Goal: Transaction & Acquisition: Purchase product/service

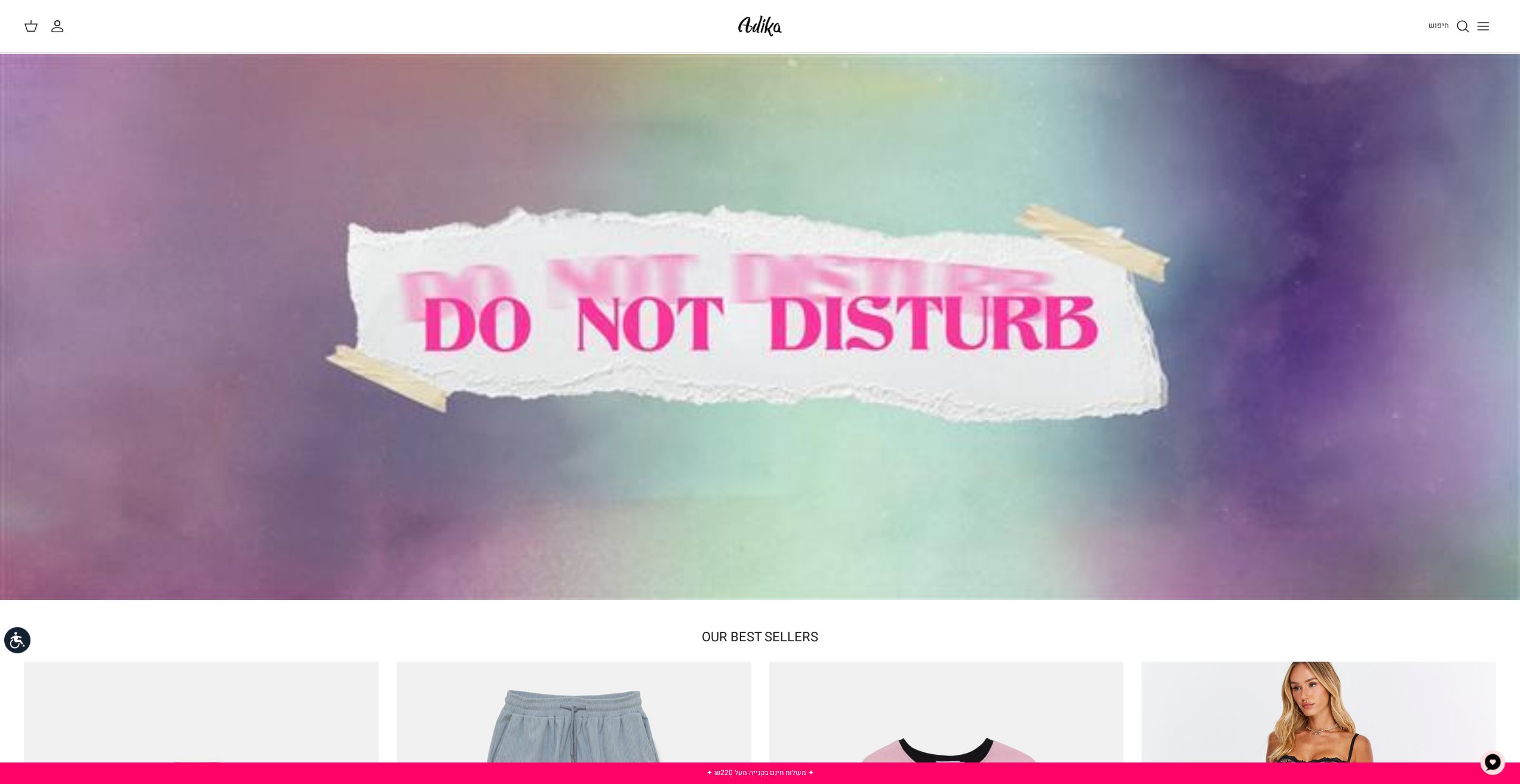
click at [1485, 27] on icon "Toggle menu" at bounding box center [1483, 26] width 14 height 14
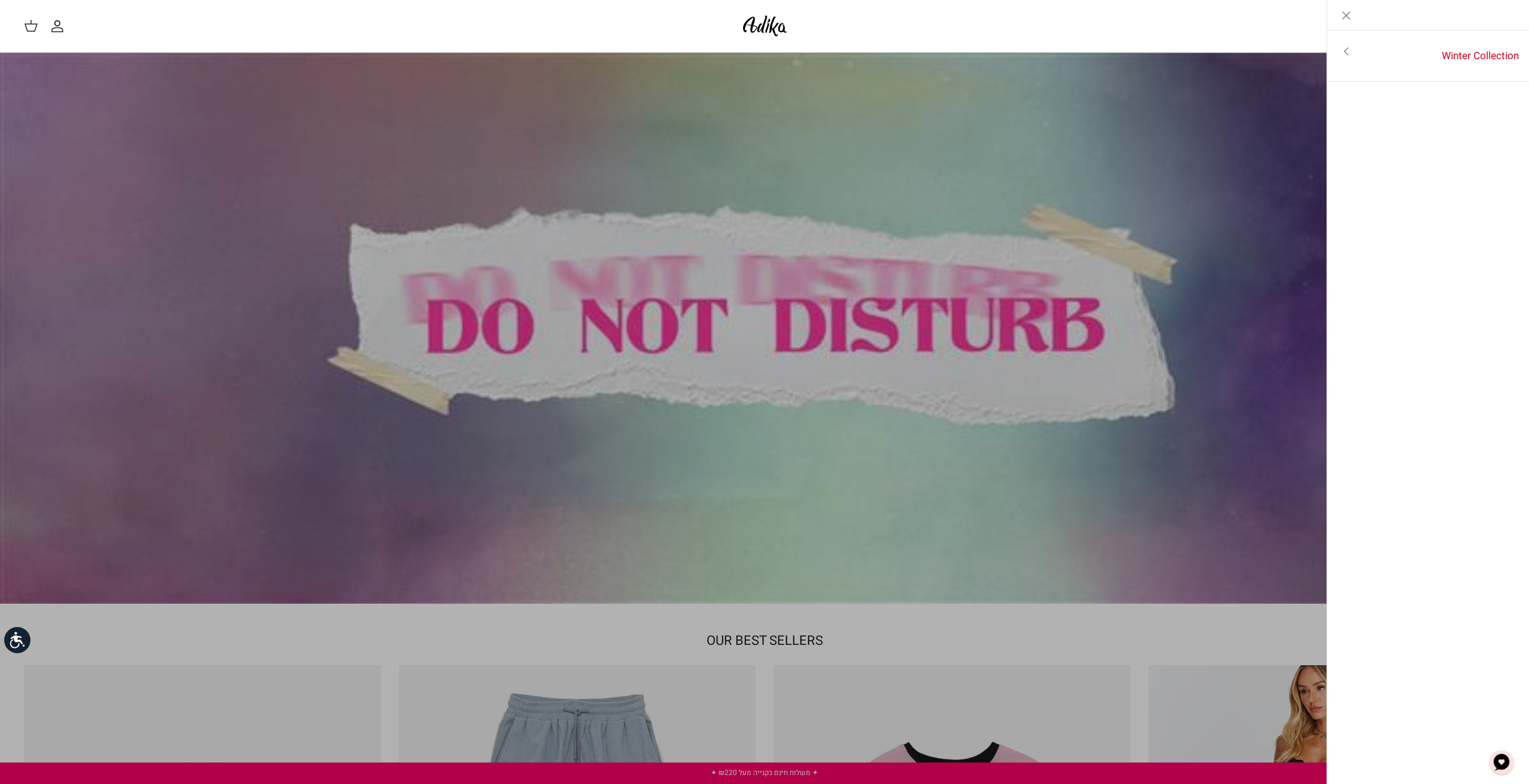
click at [1344, 17] on line "Close" at bounding box center [1346, 15] width 7 height 7
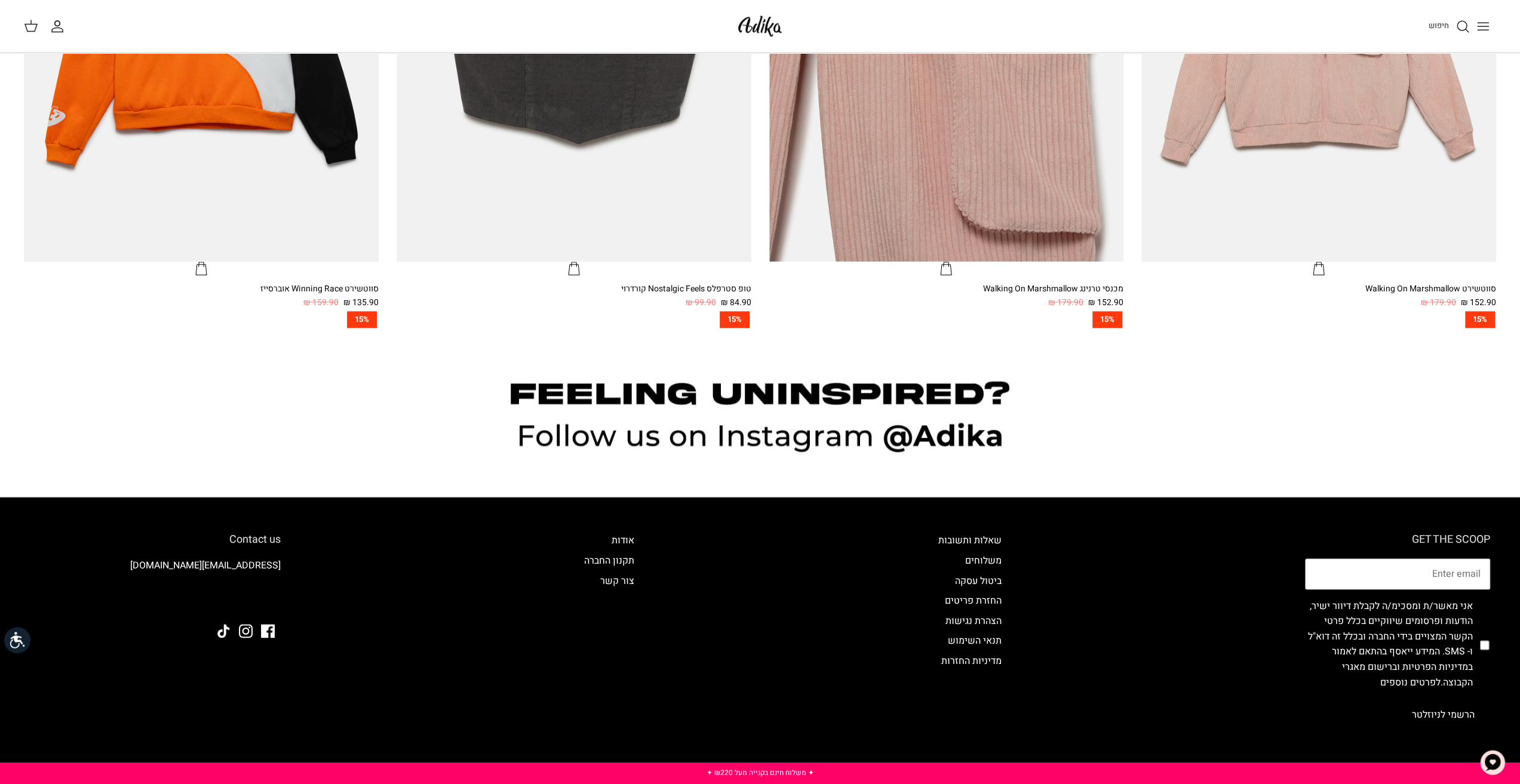
scroll to position [1522, 0]
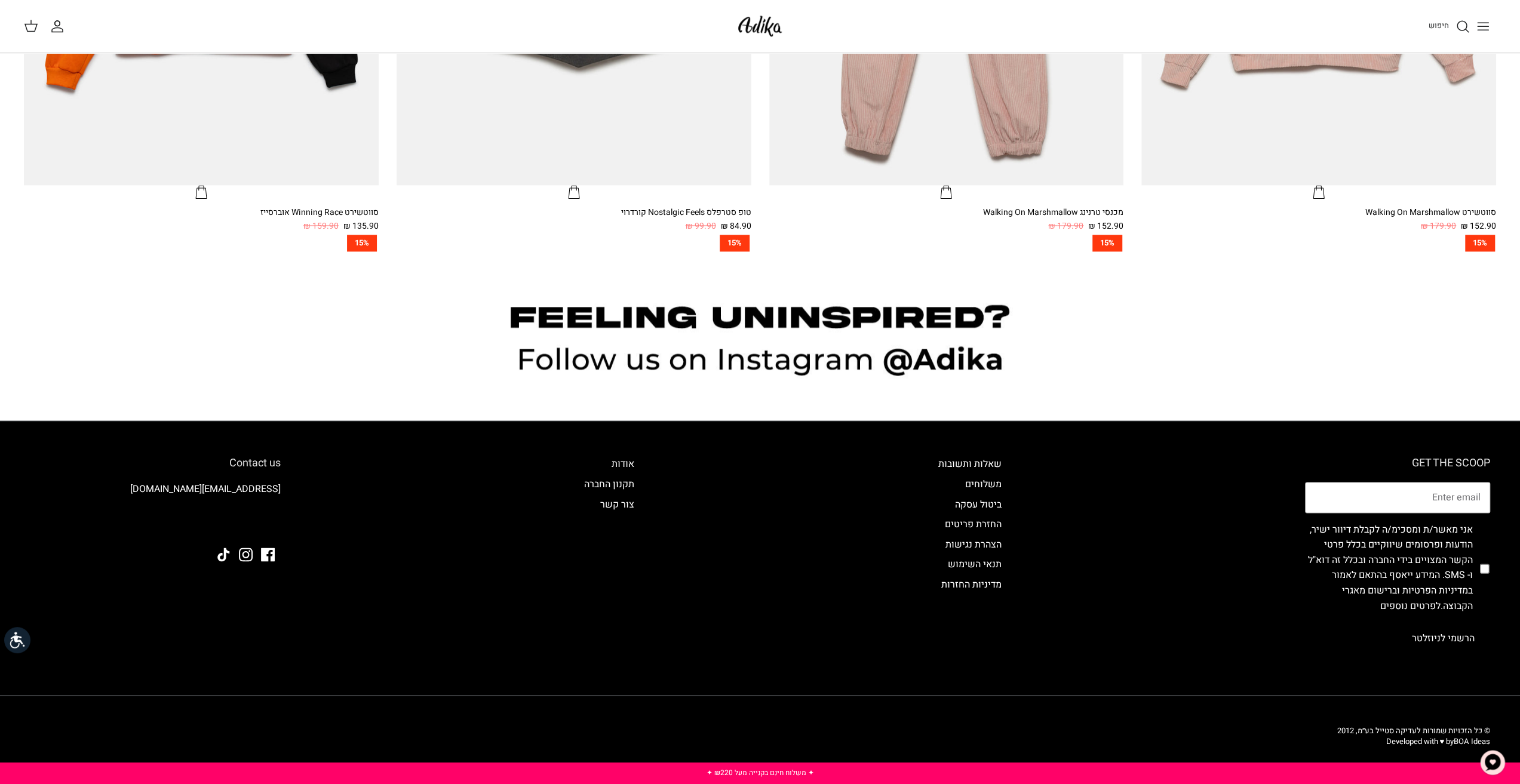
click at [1486, 28] on icon "Toggle menu" at bounding box center [1483, 26] width 14 height 14
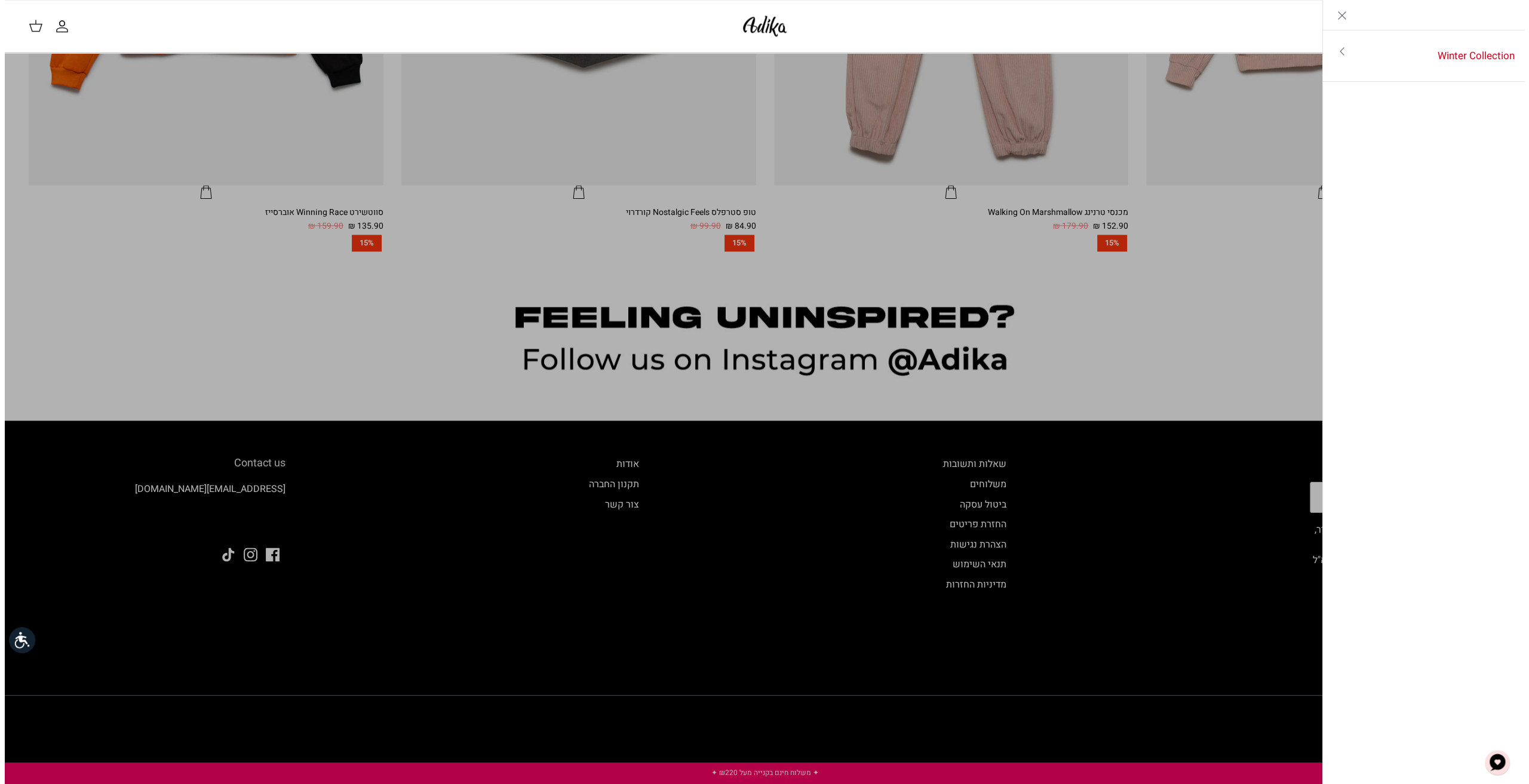
scroll to position [1525, 0]
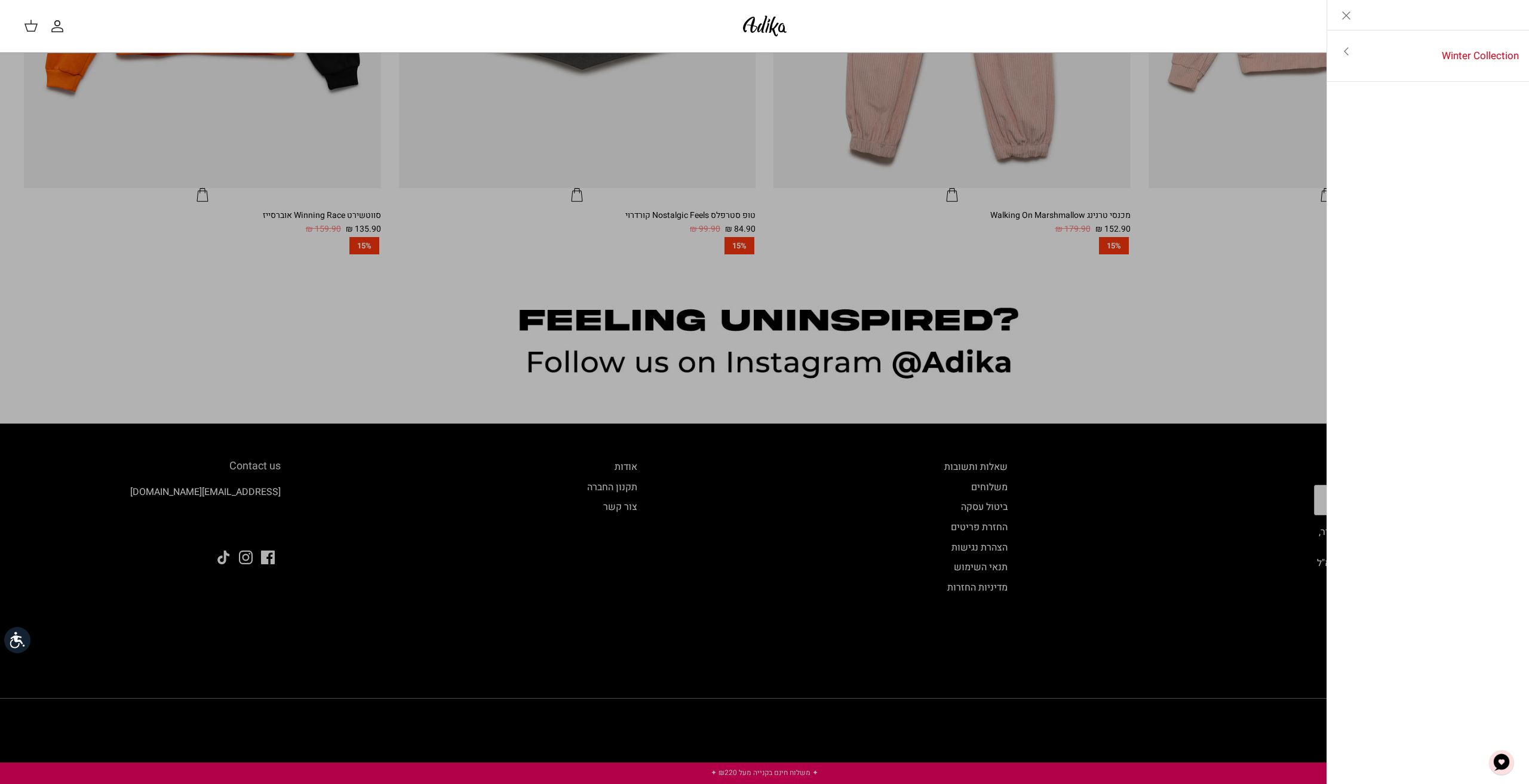
click at [1343, 49] on icon "Toggle menu" at bounding box center [1346, 51] width 14 height 14
click at [1343, 49] on link "לכל הפריטים" at bounding box center [1428, 53] width 190 height 30
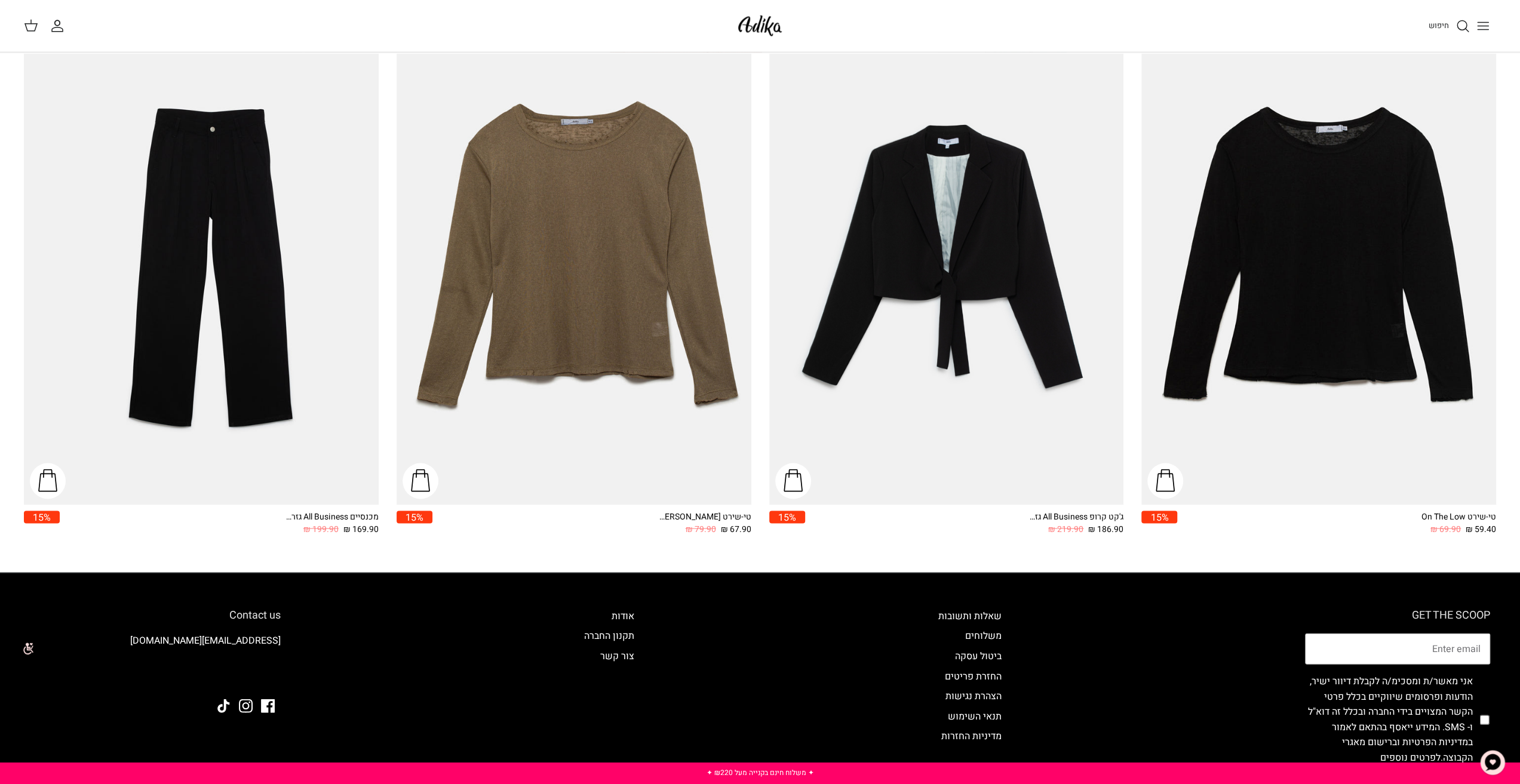
scroll to position [2388, 0]
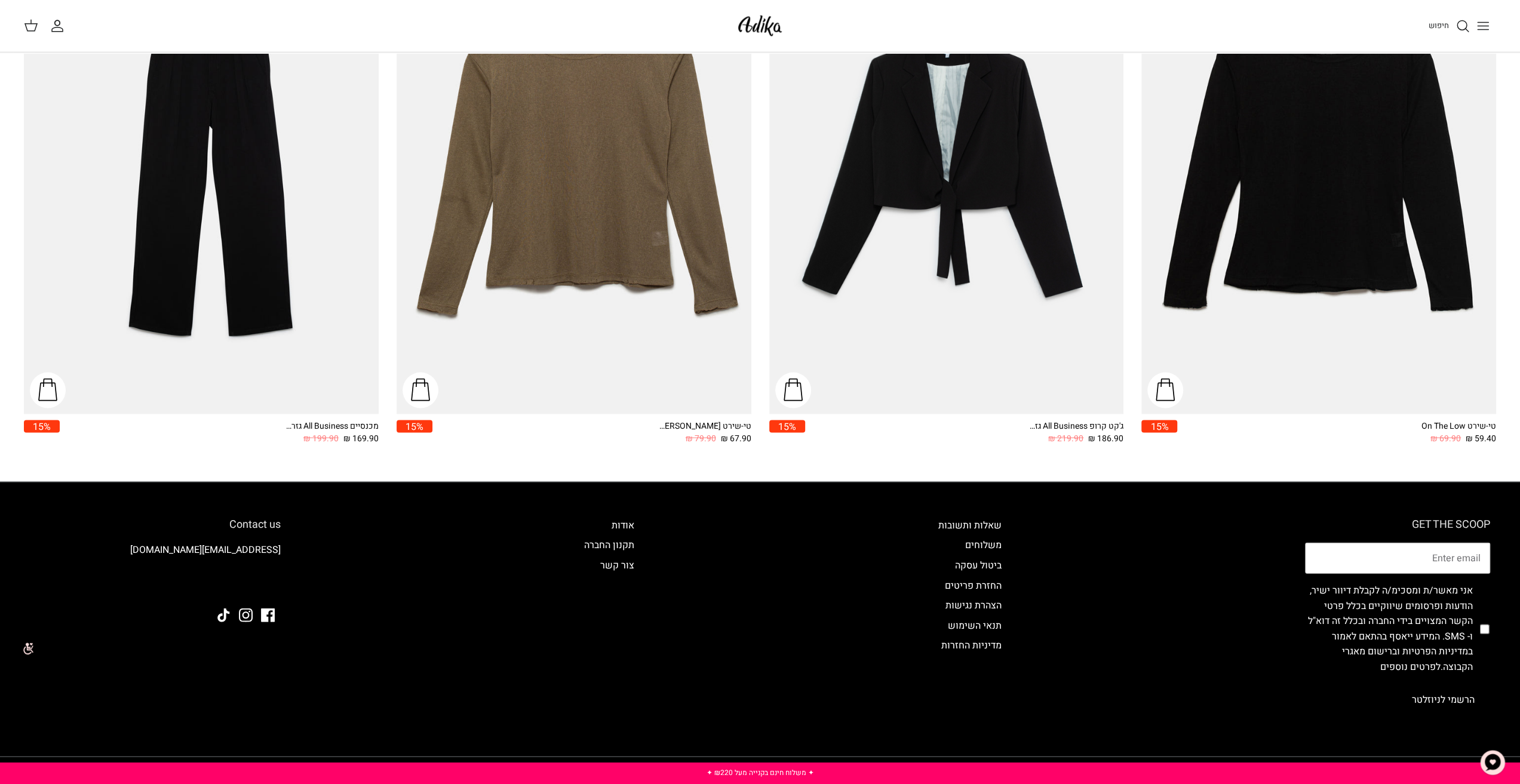
click at [1465, 24] on icon "חיפוש" at bounding box center [1463, 26] width 14 height 14
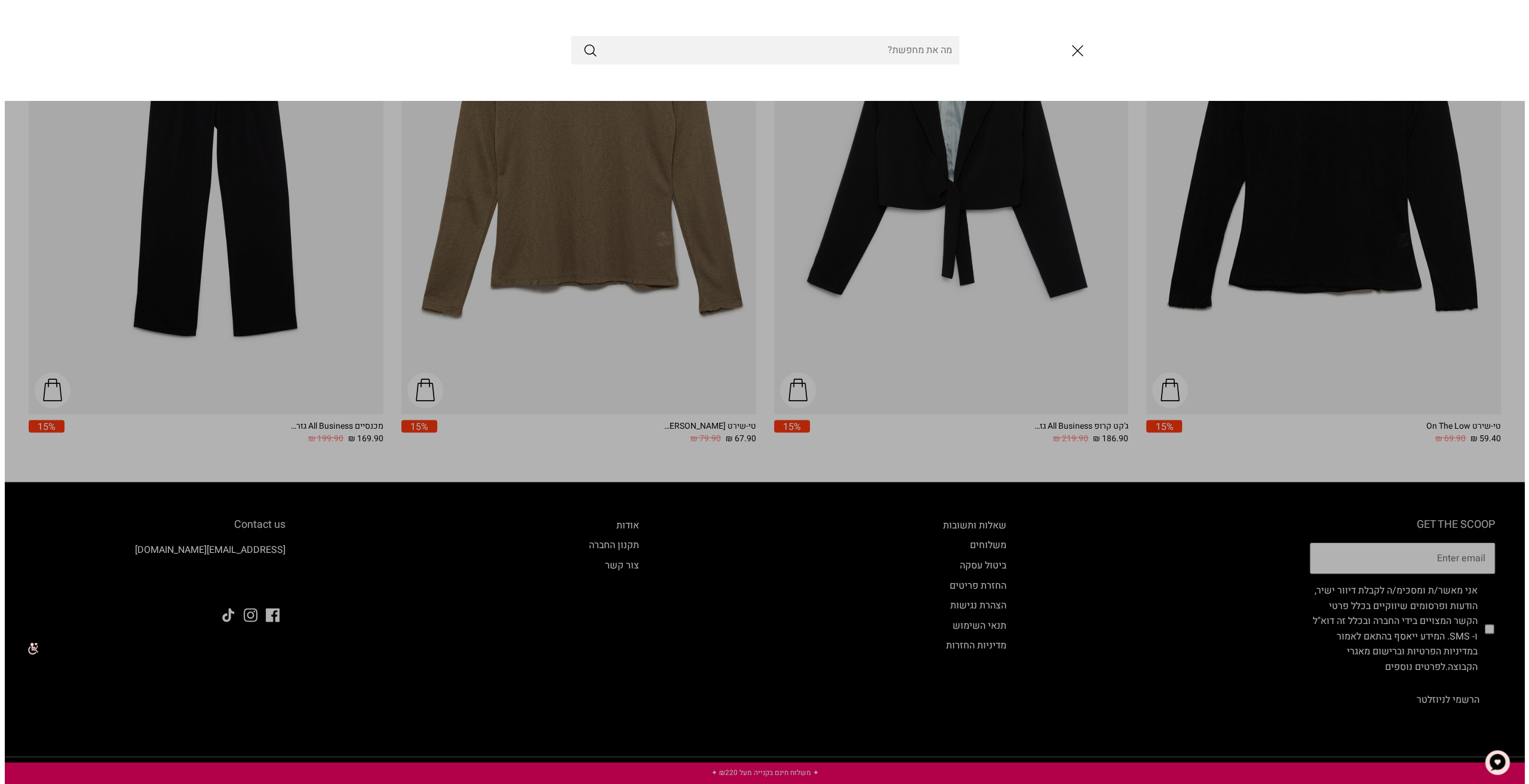
scroll to position [2400, 0]
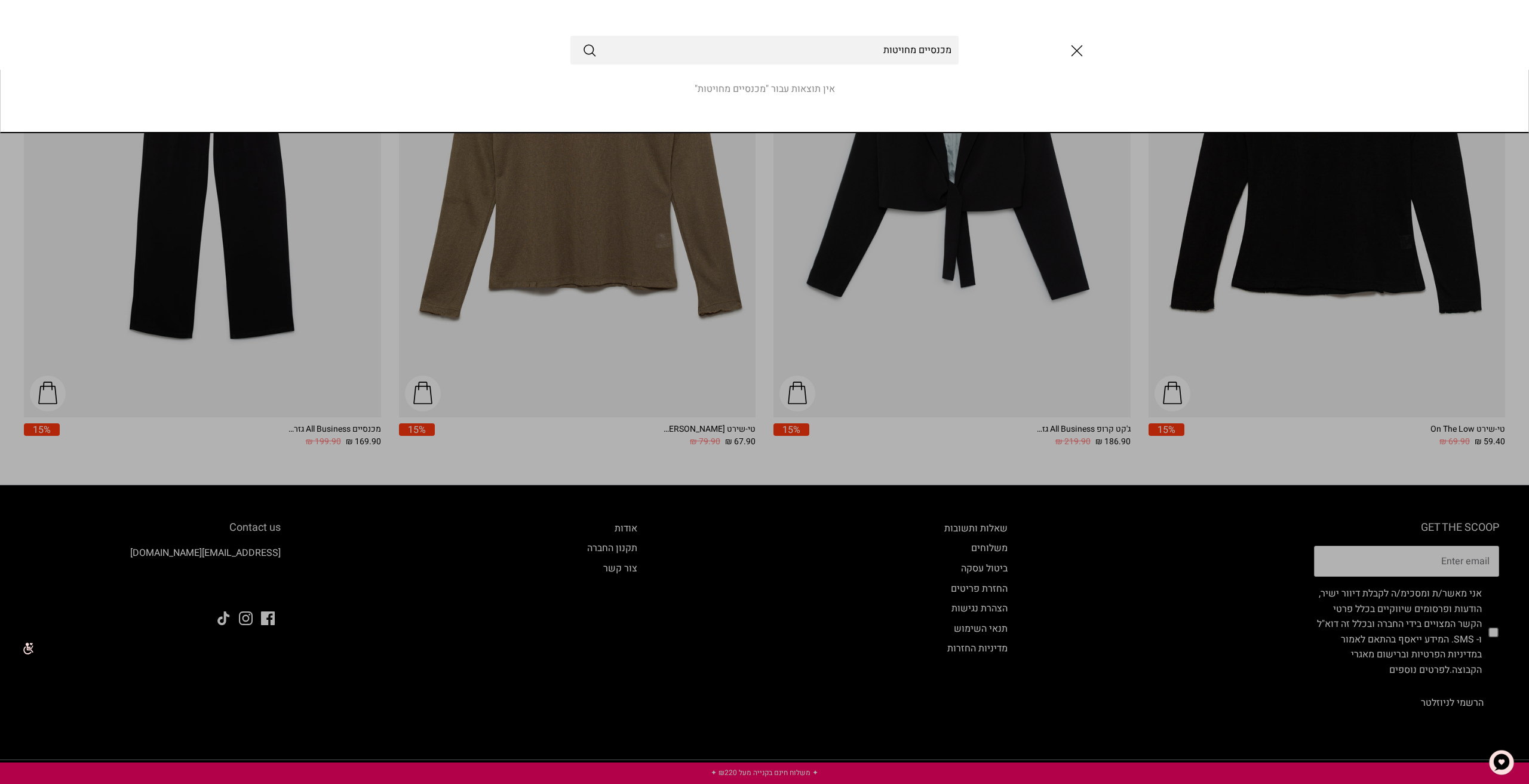
type input "מכנסיים מחויטות"
click at [583, 42] on button "Submit" at bounding box center [590, 50] width 14 height 15
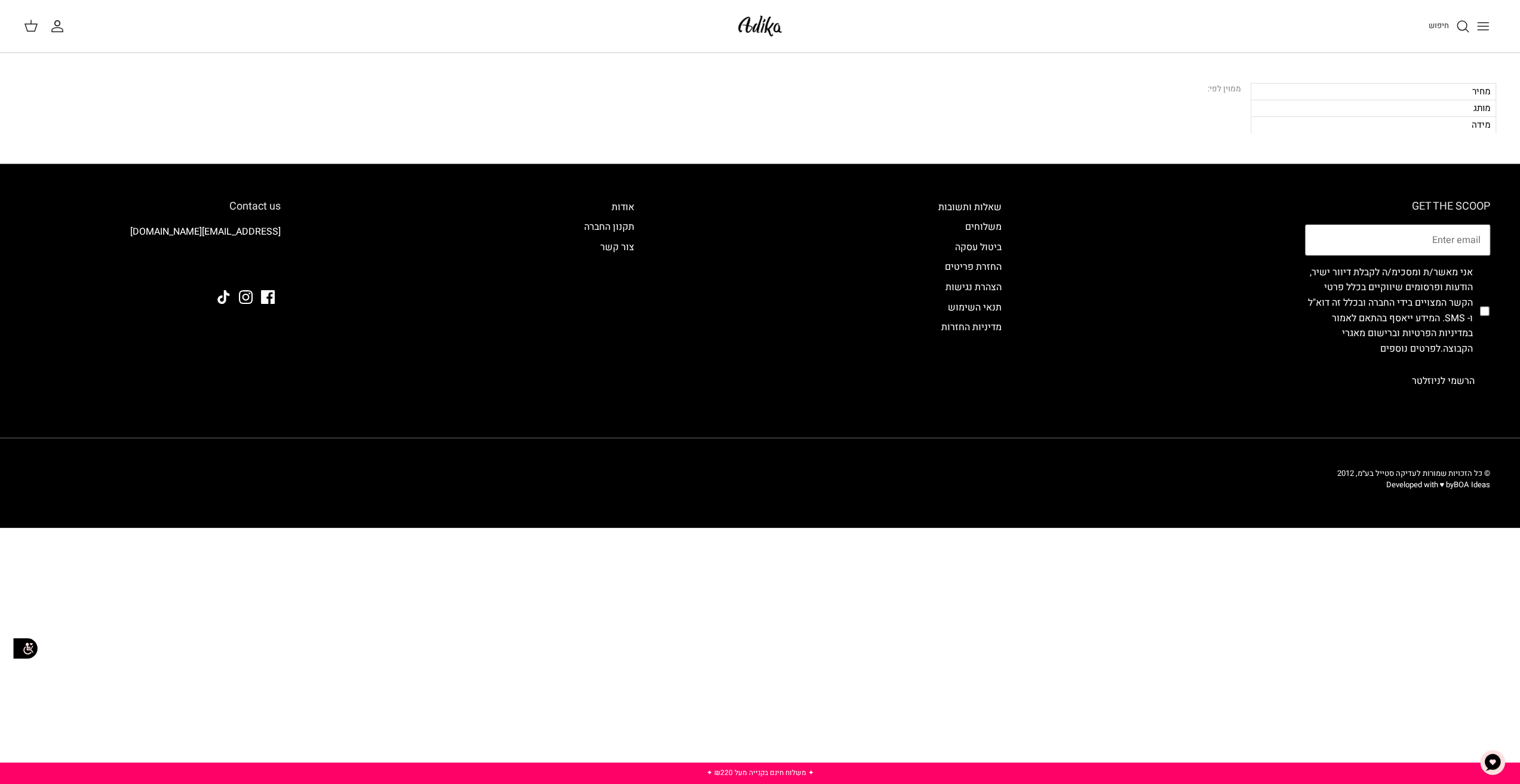
click at [1485, 23] on icon "Toggle menu" at bounding box center [1483, 26] width 14 height 14
